Goal: Consume media (video, audio): Consume media (video, audio)

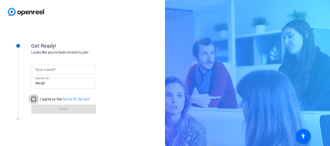
click at [32, 97] on input "I agree to the Terms Of Service" at bounding box center [34, 99] width 10 height 10
checkbox input "true"
click at [43, 68] on mat-label "Your name" at bounding box center [44, 70] width 18 height 4
click at [43, 68] on input "Your name" at bounding box center [63, 69] width 57 height 6
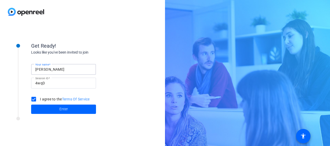
type input "[PERSON_NAME]"
click at [18, 91] on div "Get Ready! Looks like you've been invited to join Your name [PERSON_NAME] Sessi…" at bounding box center [70, 75] width 130 height 84
click at [47, 111] on span at bounding box center [63, 109] width 65 height 12
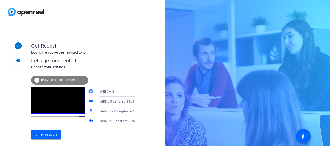
click at [139, 102] on icon at bounding box center [140, 101] width 3 height 1
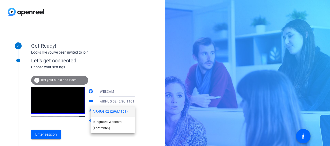
click at [146, 77] on div at bounding box center [165, 73] width 330 height 146
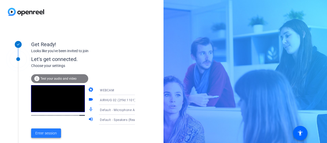
click at [53, 135] on span "Enter session" at bounding box center [46, 133] width 22 height 5
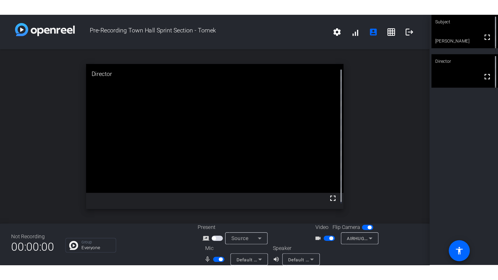
scroll to position [6, 0]
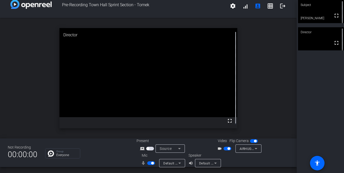
click at [152, 146] on span "button" at bounding box center [152, 163] width 3 height 3
click at [148, 146] on span "button" at bounding box center [148, 163] width 3 height 3
click at [153, 146] on span "button" at bounding box center [152, 163] width 3 height 3
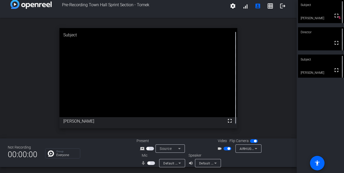
drag, startPoint x: 148, startPoint y: 162, endPoint x: 147, endPoint y: 159, distance: 3.2
click at [148, 146] on span "button" at bounding box center [148, 163] width 3 height 3
click at [151, 146] on span "button" at bounding box center [152, 163] width 3 height 3
drag, startPoint x: 294, startPoint y: 35, endPoint x: 296, endPoint y: 45, distance: 10.6
click at [295, 44] on div "Pre-Recording Town Hall Sprint Section - Tomek settings signal_cellular_alt acc…" at bounding box center [148, 86] width 297 height 173
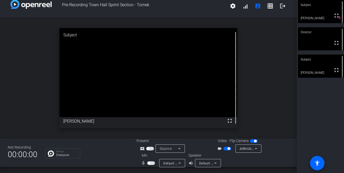
click at [148, 146] on span "button" at bounding box center [148, 163] width 3 height 3
click at [151, 146] on span "button" at bounding box center [152, 163] width 3 height 3
click at [151, 146] on span "button" at bounding box center [151, 163] width 8 height 4
click at [151, 146] on span "button" at bounding box center [152, 163] width 3 height 3
click at [227, 146] on span "button" at bounding box center [227, 149] width 8 height 4
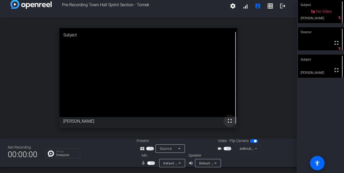
click at [227, 119] on mat-icon "fullscreen" at bounding box center [230, 121] width 6 height 6
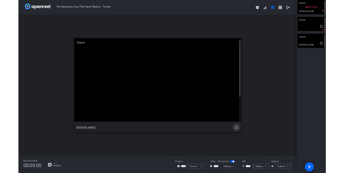
scroll to position [0, 0]
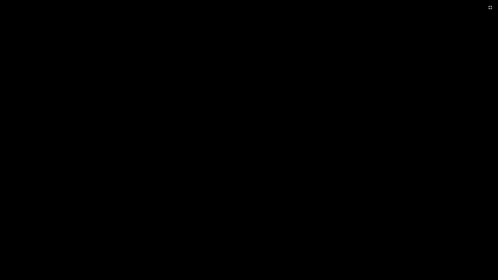
click at [330, 146] on video at bounding box center [249, 140] width 498 height 280
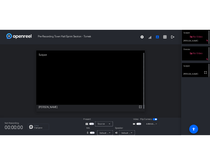
scroll to position [6, 0]
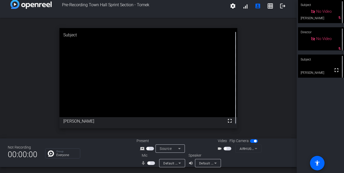
click at [147, 146] on span "button" at bounding box center [147, 148] width 3 height 3
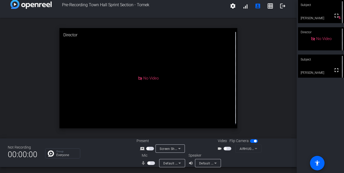
click at [225, 146] on span "button" at bounding box center [227, 149] width 8 height 4
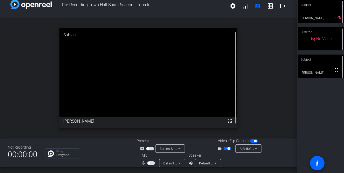
click at [227, 146] on span "button" at bounding box center [228, 148] width 3 height 3
click at [224, 146] on span "button" at bounding box center [225, 148] width 3 height 3
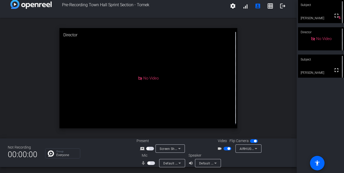
click at [227, 146] on span "button" at bounding box center [228, 148] width 3 height 3
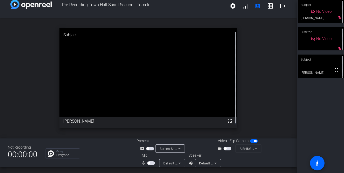
click at [225, 146] on span "button" at bounding box center [227, 149] width 8 height 4
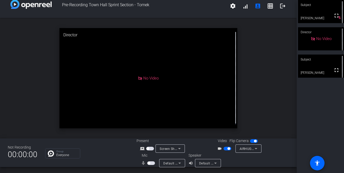
click at [148, 146] on span "button" at bounding box center [148, 163] width 3 height 3
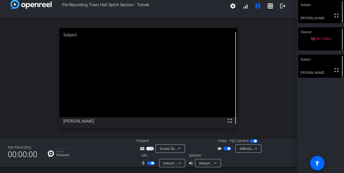
click at [151, 146] on span "button" at bounding box center [152, 163] width 3 height 3
click at [225, 146] on span "button" at bounding box center [227, 149] width 8 height 4
click at [224, 146] on span "button" at bounding box center [225, 148] width 3 height 3
click at [148, 146] on span "button" at bounding box center [148, 163] width 3 height 3
click at [153, 146] on span "button" at bounding box center [151, 163] width 8 height 4
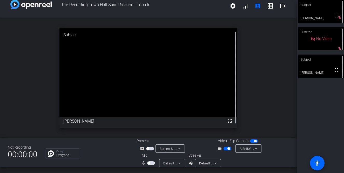
click at [226, 146] on span "button" at bounding box center [227, 149] width 8 height 4
click at [149, 146] on span "button" at bounding box center [148, 163] width 3 height 3
